Goal: Task Accomplishment & Management: Manage account settings

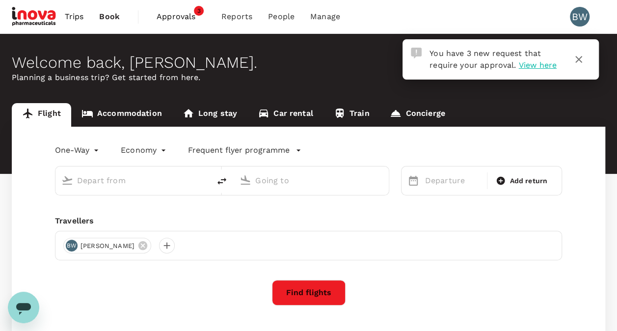
type input "roundtrip"
type input "Soekarno-Hatta Intl (CGK)"
type input "[PERSON_NAME][GEOGRAPHIC_DATA][PERSON_NAME] (SYD)"
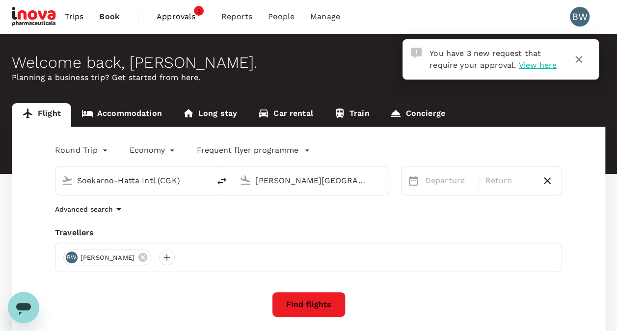
click at [523, 66] on span "View here" at bounding box center [537, 64] width 38 height 9
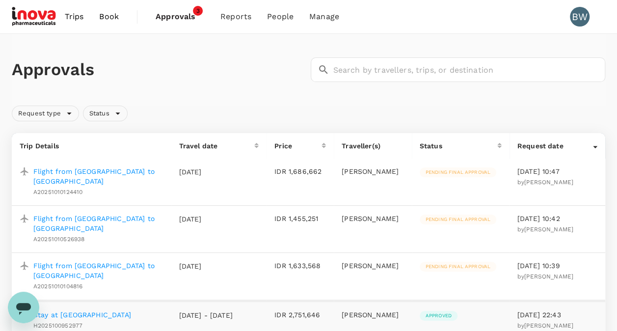
click at [127, 170] on p "Flight from Manado to Jakarta" at bounding box center [98, 176] width 130 height 20
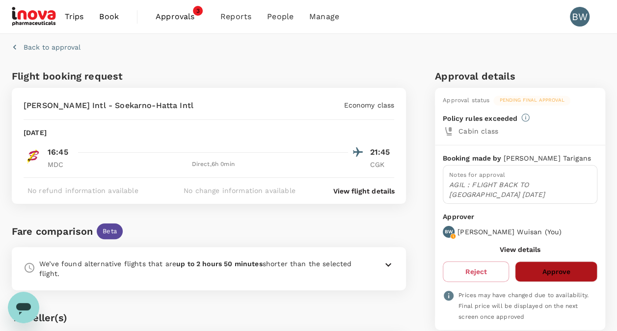
click at [532, 265] on button "Approve" at bounding box center [556, 271] width 82 height 21
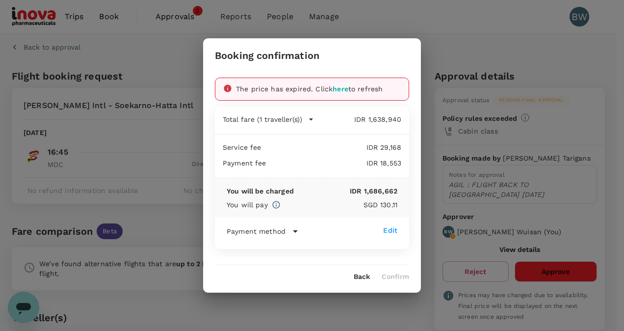
click at [336, 89] on span "here" at bounding box center [341, 89] width 16 height 8
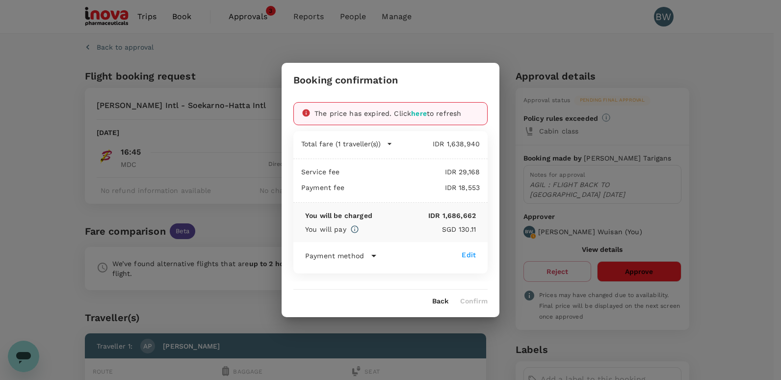
click at [419, 115] on span "here" at bounding box center [419, 113] width 16 height 8
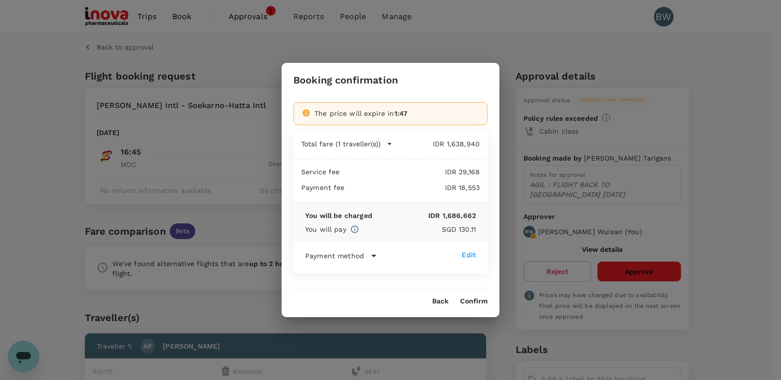
click at [479, 301] on button "Confirm" at bounding box center [473, 301] width 27 height 8
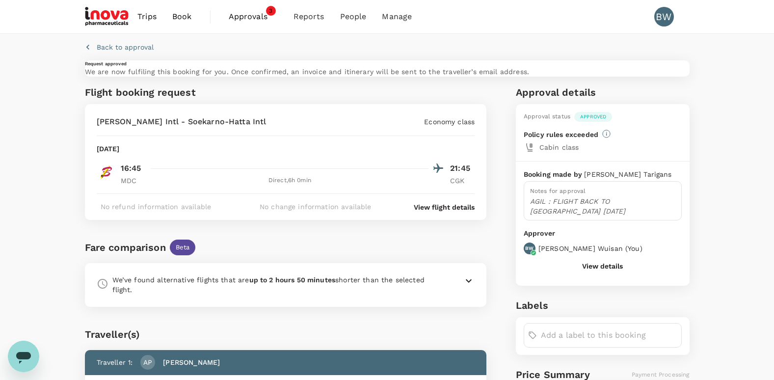
click at [258, 19] on span "Approvals" at bounding box center [253, 17] width 49 height 12
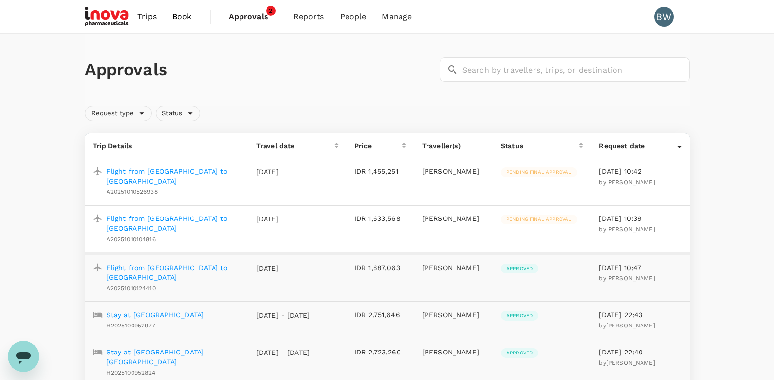
click at [184, 172] on p "Flight from Makassar to Manado" at bounding box center [173, 176] width 134 height 20
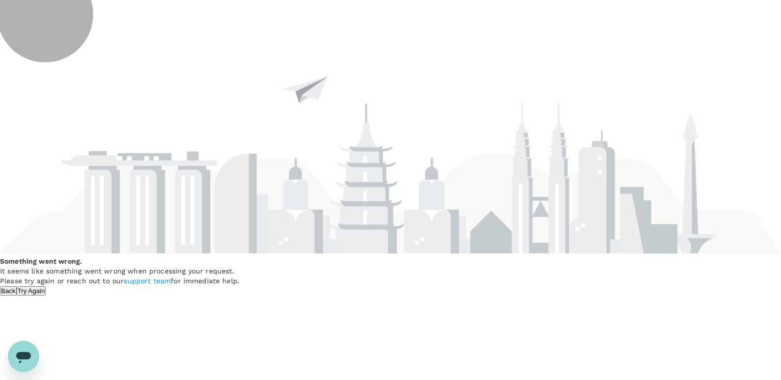
click at [46, 286] on button "Try Again" at bounding box center [31, 290] width 29 height 9
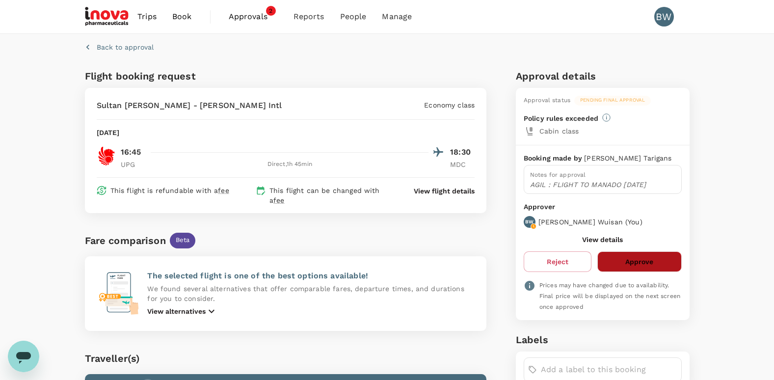
click at [641, 264] on button "Approve" at bounding box center [639, 261] width 84 height 21
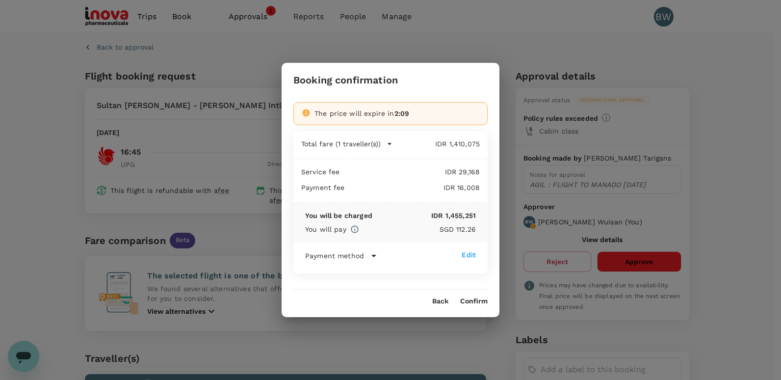
click at [479, 301] on button "Confirm" at bounding box center [473, 301] width 27 height 8
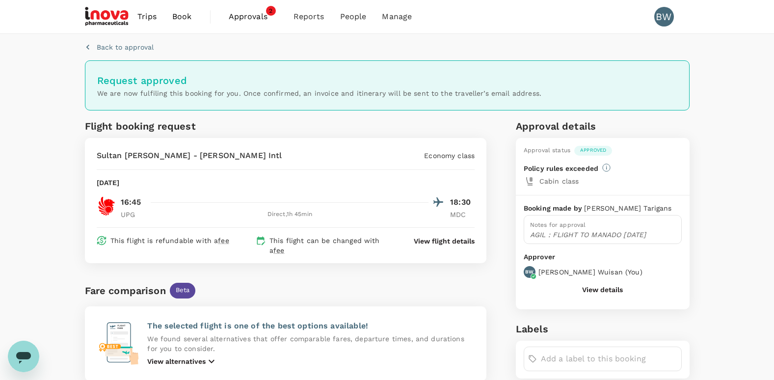
click at [250, 17] on span "Approvals" at bounding box center [253, 17] width 49 height 12
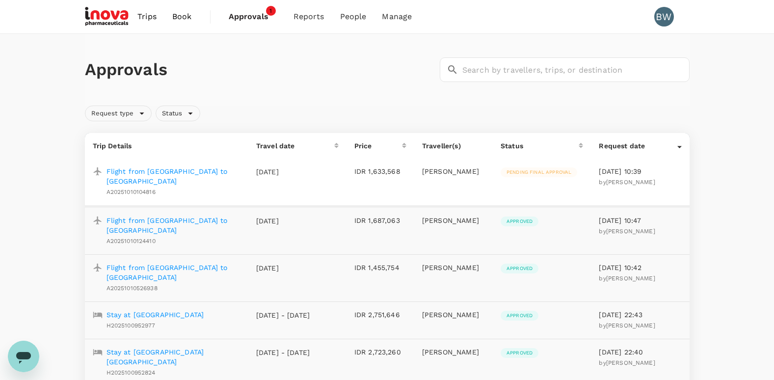
click at [204, 174] on p "Flight from Jakarta to Makassar" at bounding box center [173, 176] width 134 height 20
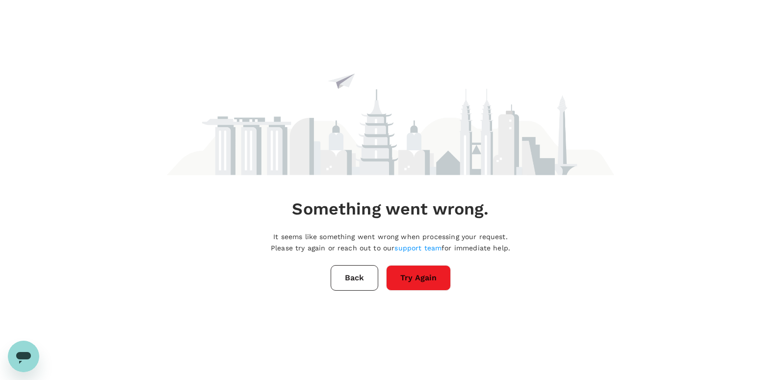
click at [411, 282] on button "Try Again" at bounding box center [418, 278] width 65 height 26
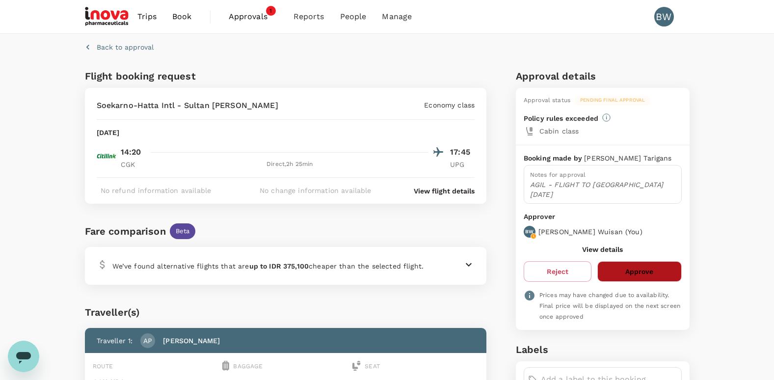
click at [643, 263] on button "Approve" at bounding box center [639, 271] width 84 height 21
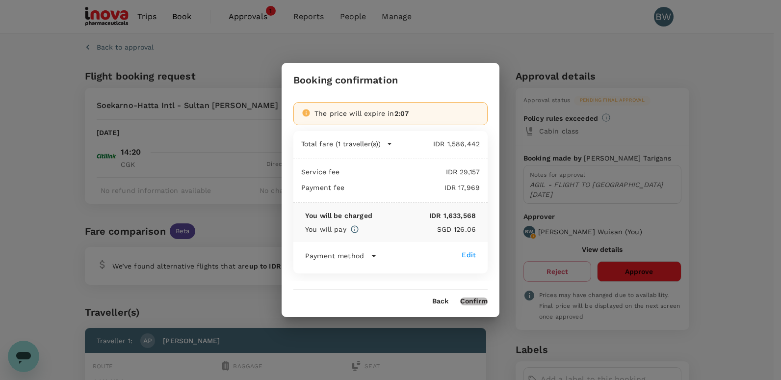
click at [481, 299] on button "Confirm" at bounding box center [473, 301] width 27 height 8
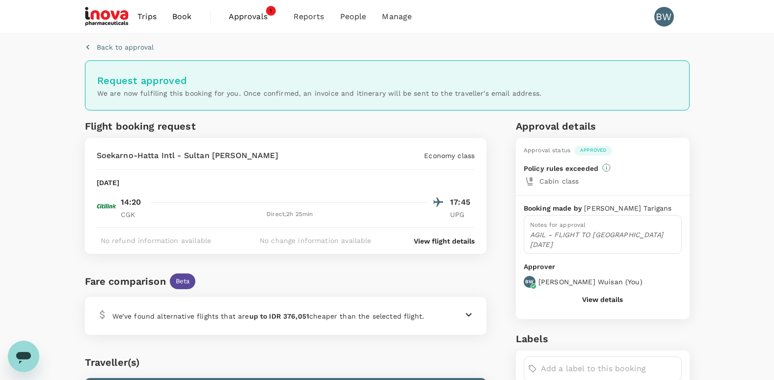
click at [240, 15] on span "Approvals" at bounding box center [253, 17] width 49 height 12
